Goal: Navigation & Orientation: Find specific page/section

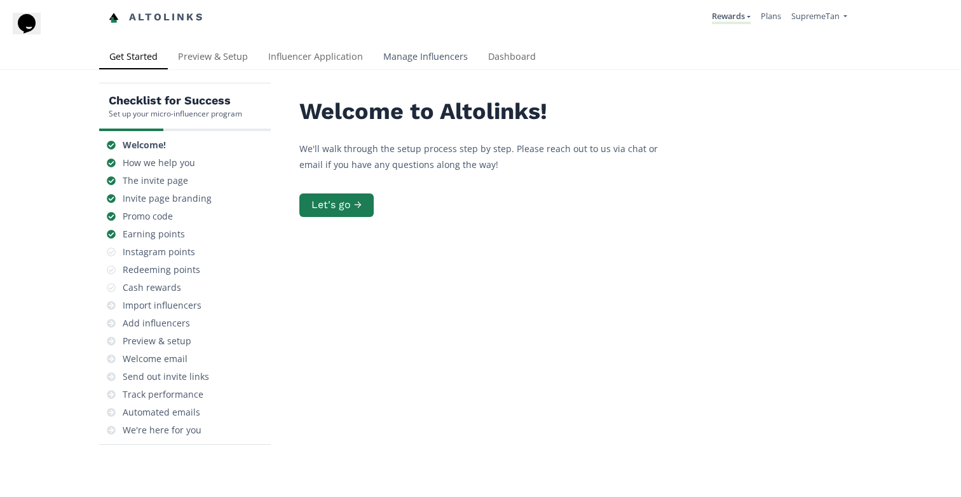
click at [397, 57] on link "Manage Influencers" at bounding box center [425, 57] width 105 height 25
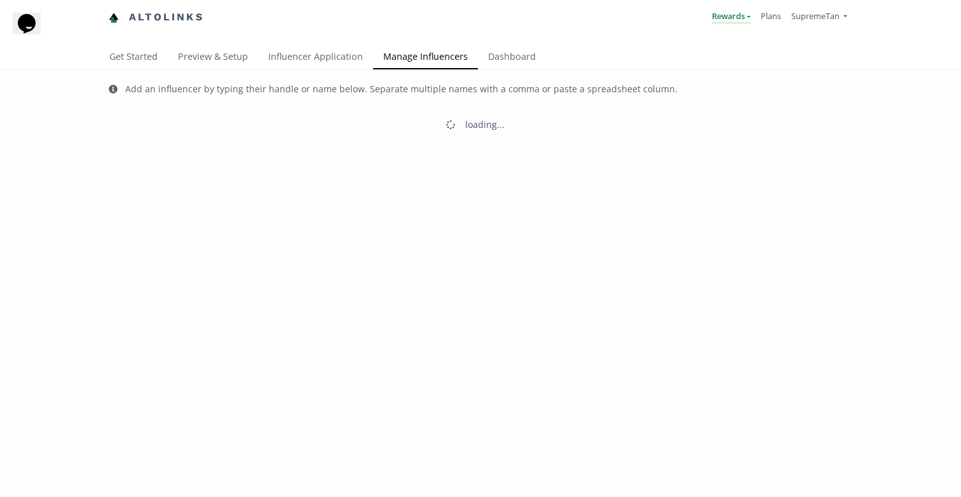
click at [731, 17] on link "Rewards" at bounding box center [731, 17] width 39 height 14
click at [675, 43] on span "Exclusive Rewards" at bounding box center [682, 47] width 68 height 11
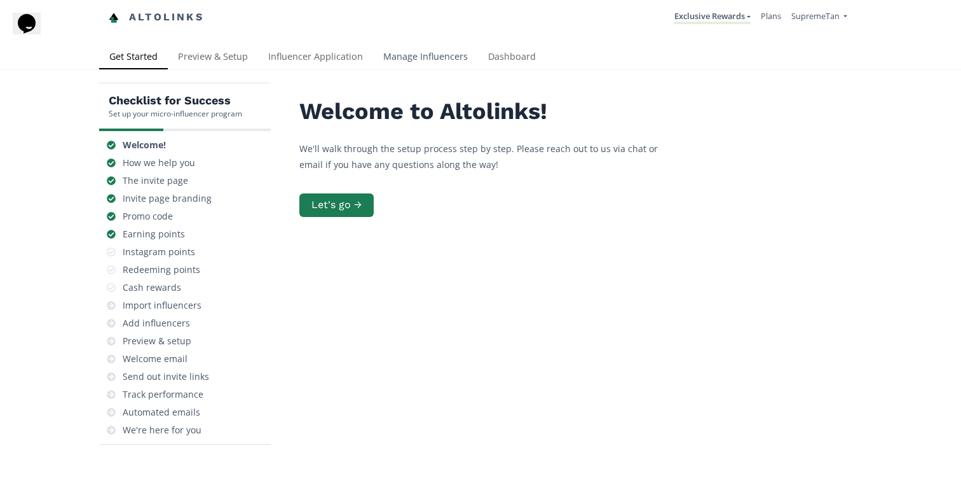
click at [436, 57] on link "Manage Influencers" at bounding box center [425, 57] width 105 height 25
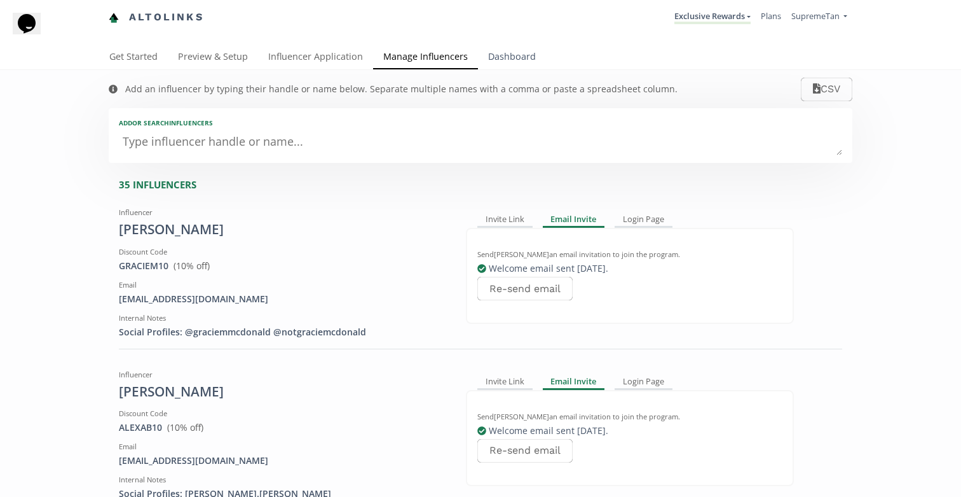
click at [521, 55] on link "Dashboard" at bounding box center [512, 57] width 68 height 25
